Goal: Task Accomplishment & Management: Use online tool/utility

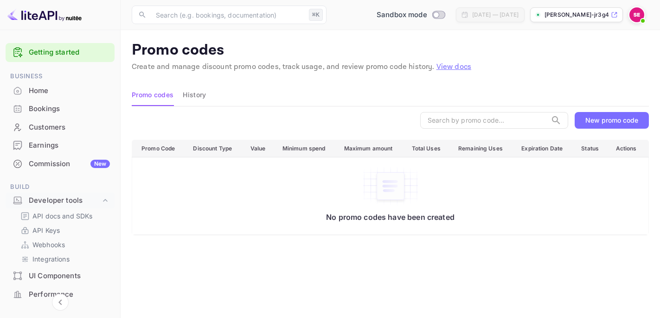
scroll to position [204, 0]
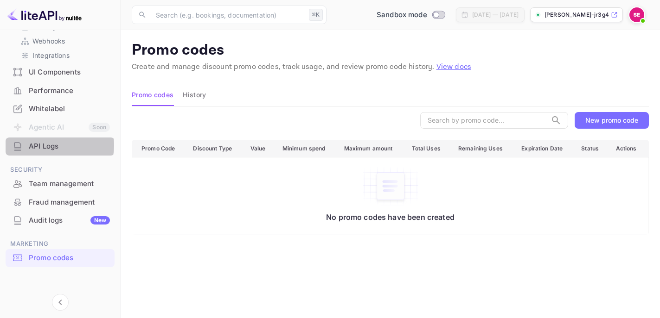
click at [53, 146] on div "API Logs" at bounding box center [69, 146] width 81 height 11
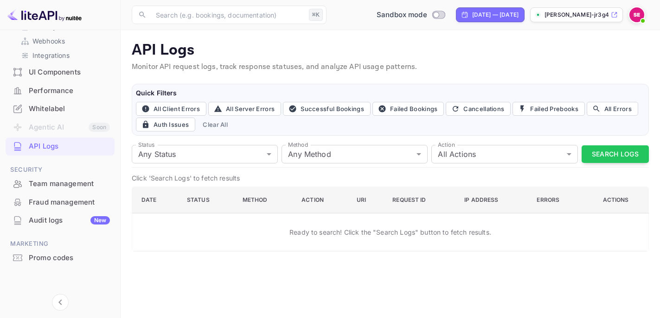
click at [45, 89] on div "Performance" at bounding box center [69, 91] width 81 height 11
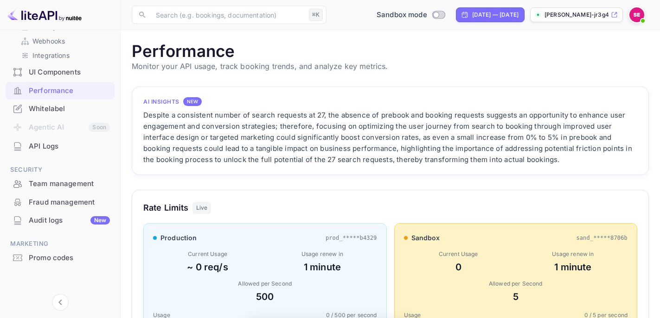
scroll to position [239, 517]
click at [58, 149] on div "API Logs" at bounding box center [69, 146] width 81 height 11
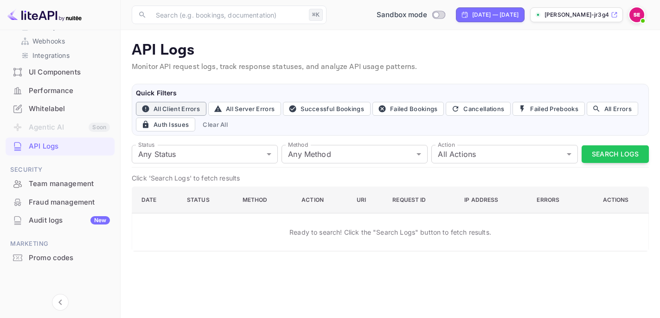
click at [166, 108] on button "All Client Errors" at bounding box center [171, 109] width 70 height 14
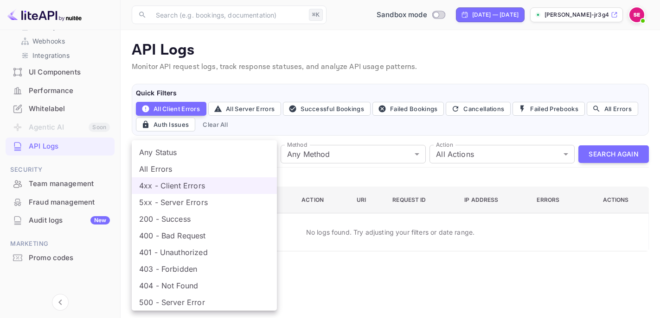
click at [246, 155] on body "Getting started Business Home Bookings Customers Earnings Commission New Build …" at bounding box center [330, 159] width 660 height 318
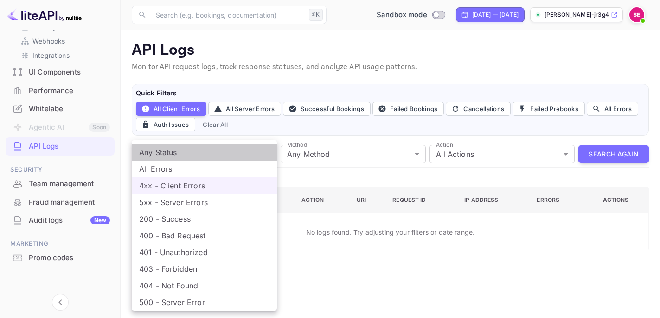
click at [220, 156] on li "Any Status" at bounding box center [204, 152] width 145 height 17
type input "all"
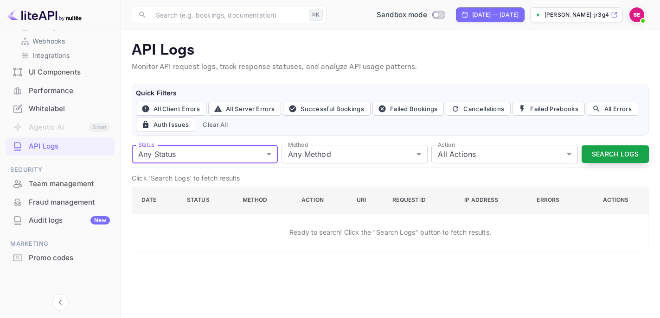
click at [597, 150] on button "Search Logs" at bounding box center [614, 155] width 67 height 18
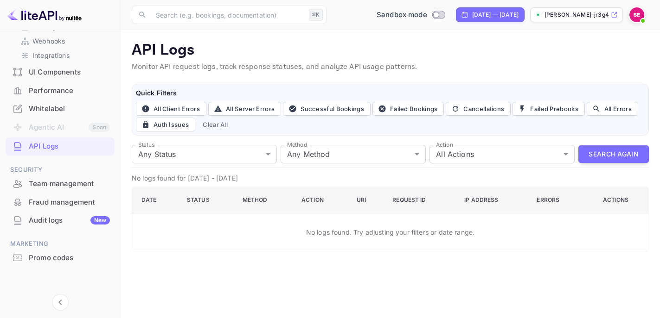
click at [57, 144] on div "API Logs" at bounding box center [69, 146] width 81 height 11
